Goal: Check status

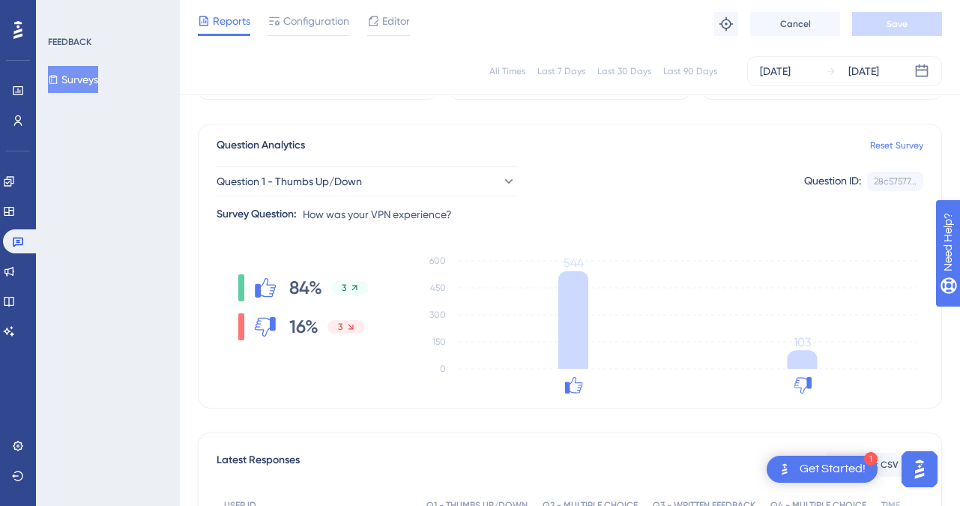
click at [712, 172] on div "Question 1 - Thumbs Up/Down Question ID: 28c57577... Copy" at bounding box center [570, 181] width 707 height 30
click at [710, 171] on div "Question 1 - Thumbs Up/Down Question ID: 28c57577... Copy" at bounding box center [570, 181] width 707 height 30
click at [873, 73] on div "[DATE]" at bounding box center [864, 71] width 31 height 18
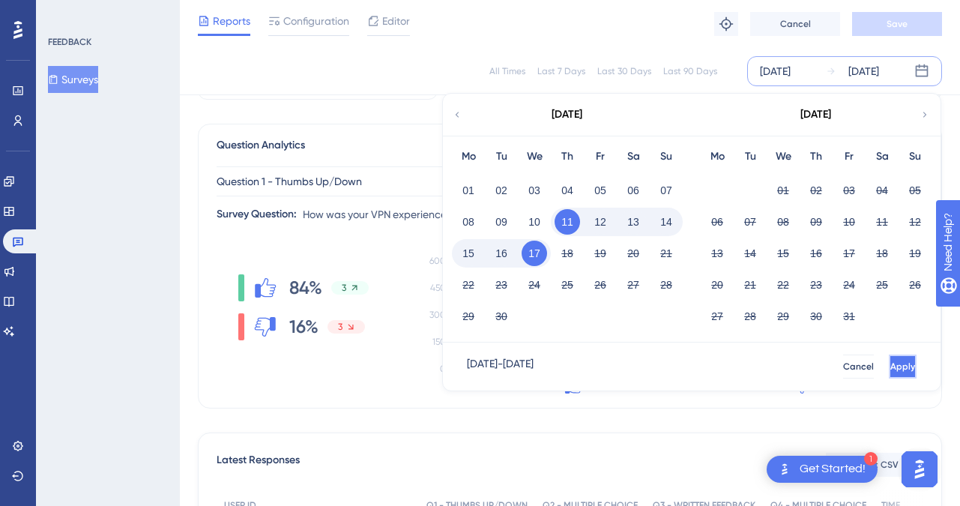
click at [891, 364] on span "Apply" at bounding box center [903, 367] width 25 height 12
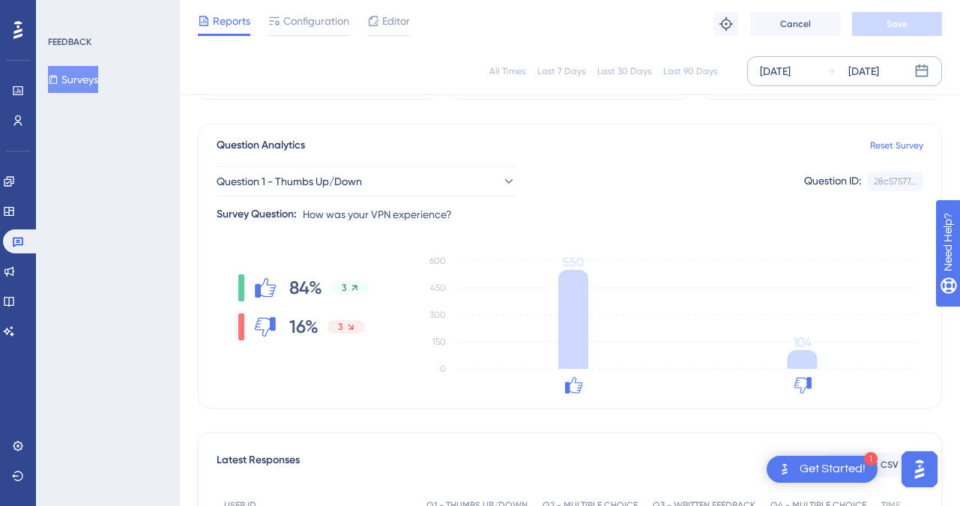
click at [877, 71] on div "[DATE]" at bounding box center [864, 71] width 31 height 18
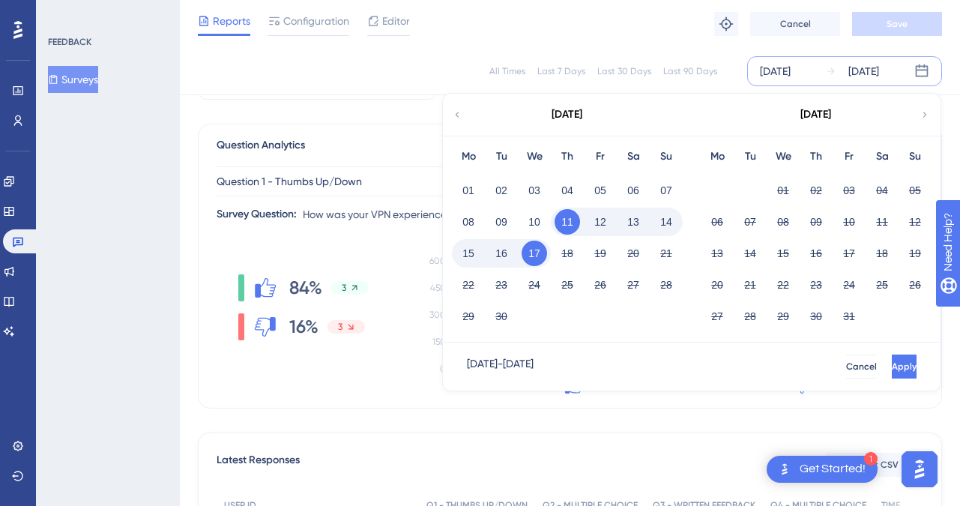
click at [903, 355] on button "Apply" at bounding box center [904, 367] width 25 height 24
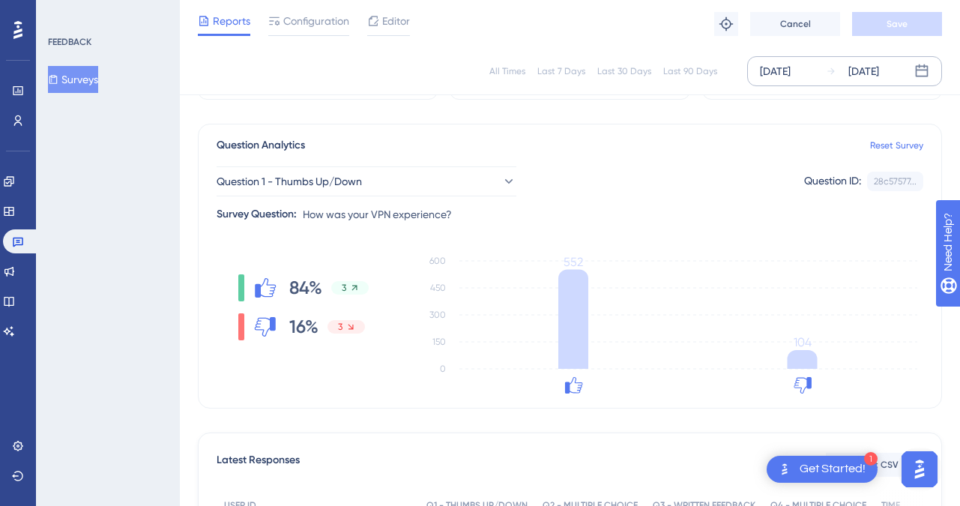
click at [866, 67] on div "[DATE]" at bounding box center [864, 71] width 31 height 18
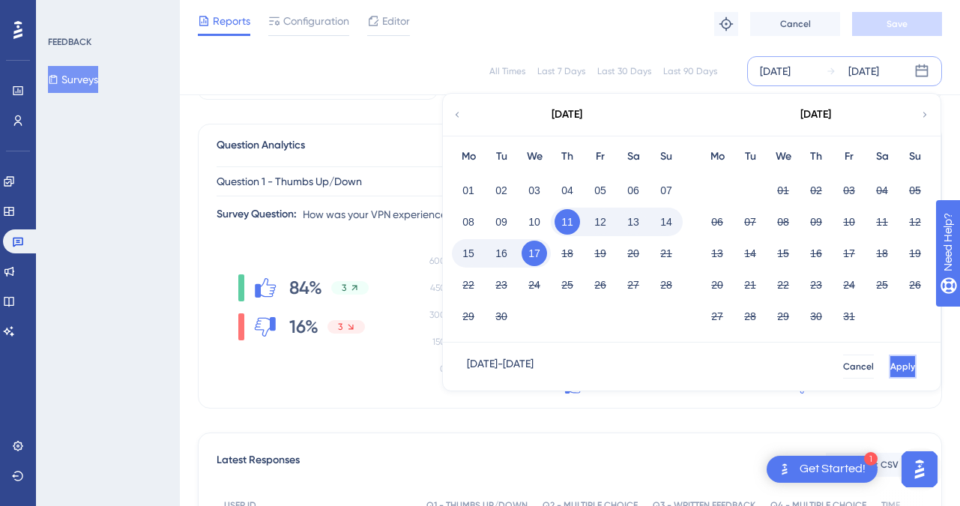
click at [891, 369] on span "Apply" at bounding box center [903, 367] width 25 height 12
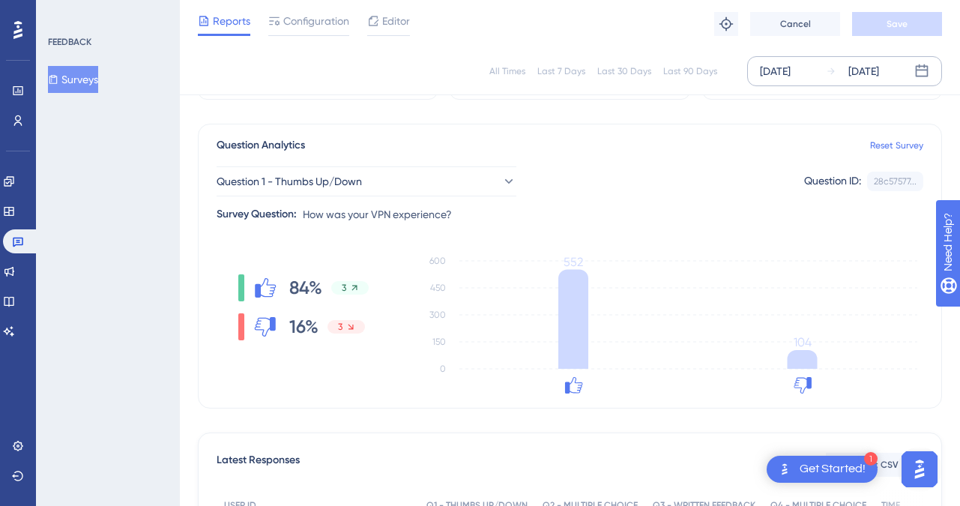
click at [915, 72] on icon at bounding box center [922, 71] width 15 height 15
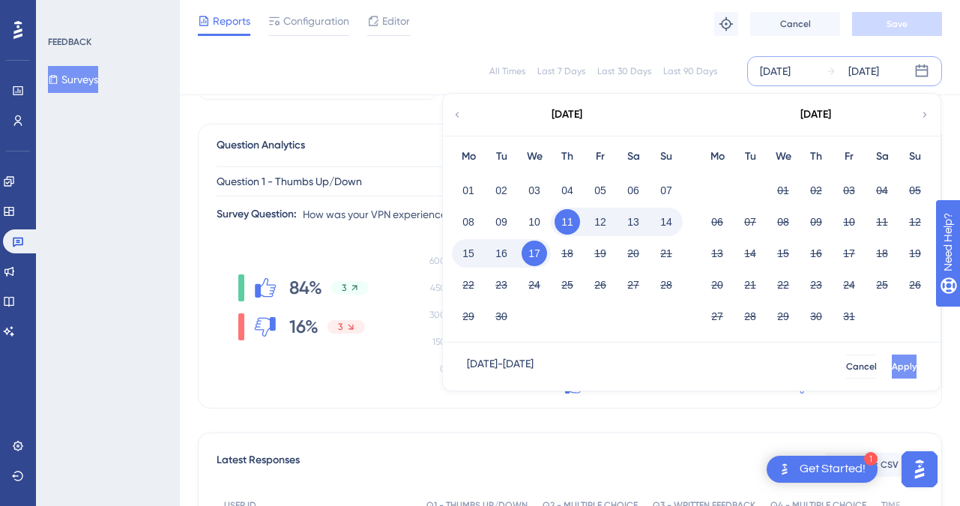
click at [892, 366] on span "Apply" at bounding box center [904, 367] width 25 height 12
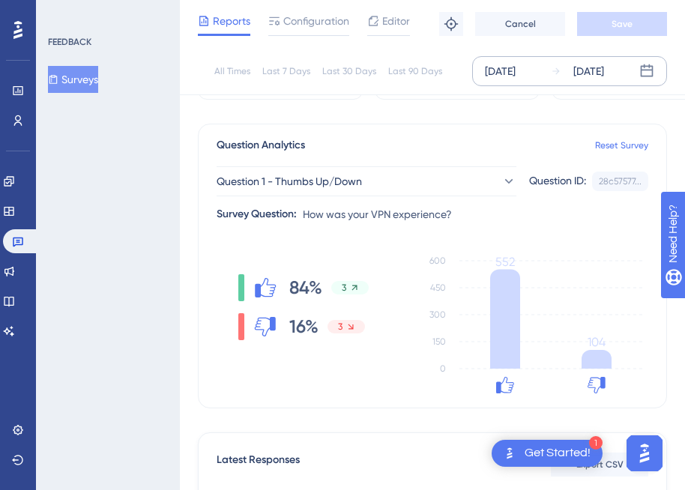
click at [581, 78] on div "[DATE]" at bounding box center [589, 71] width 31 height 18
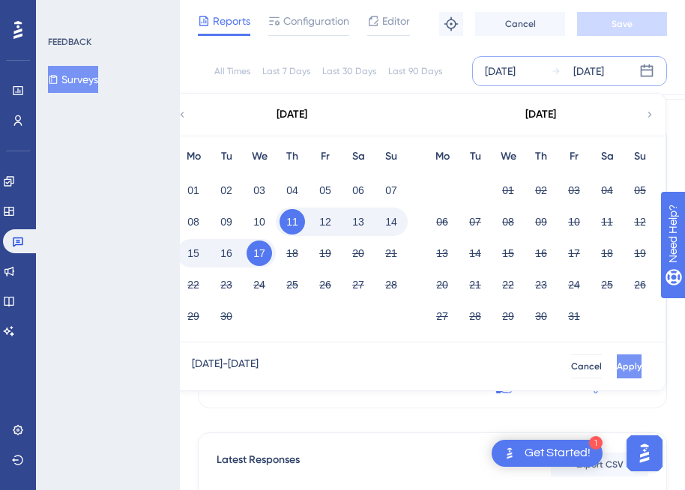
click at [617, 365] on span "Apply" at bounding box center [629, 367] width 25 height 12
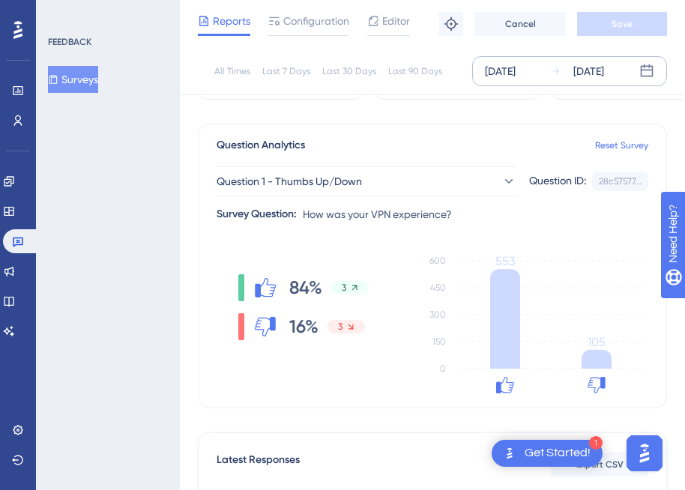
click at [601, 76] on div "[DATE]" at bounding box center [589, 71] width 31 height 18
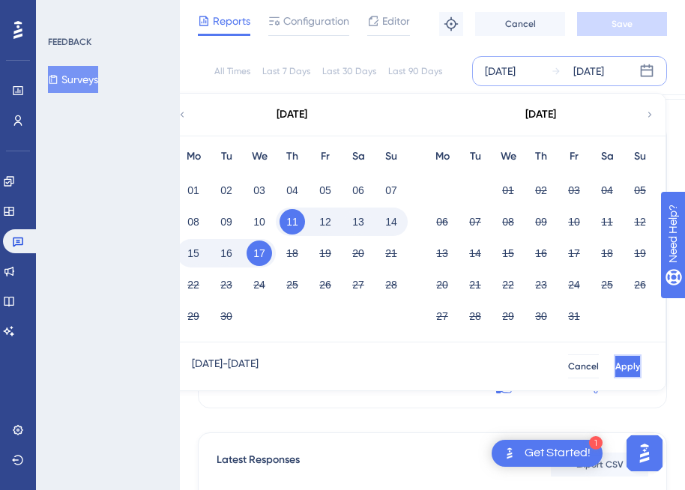
click at [621, 373] on button "Apply" at bounding box center [628, 367] width 28 height 24
